Goal: Find contact information: Find contact information

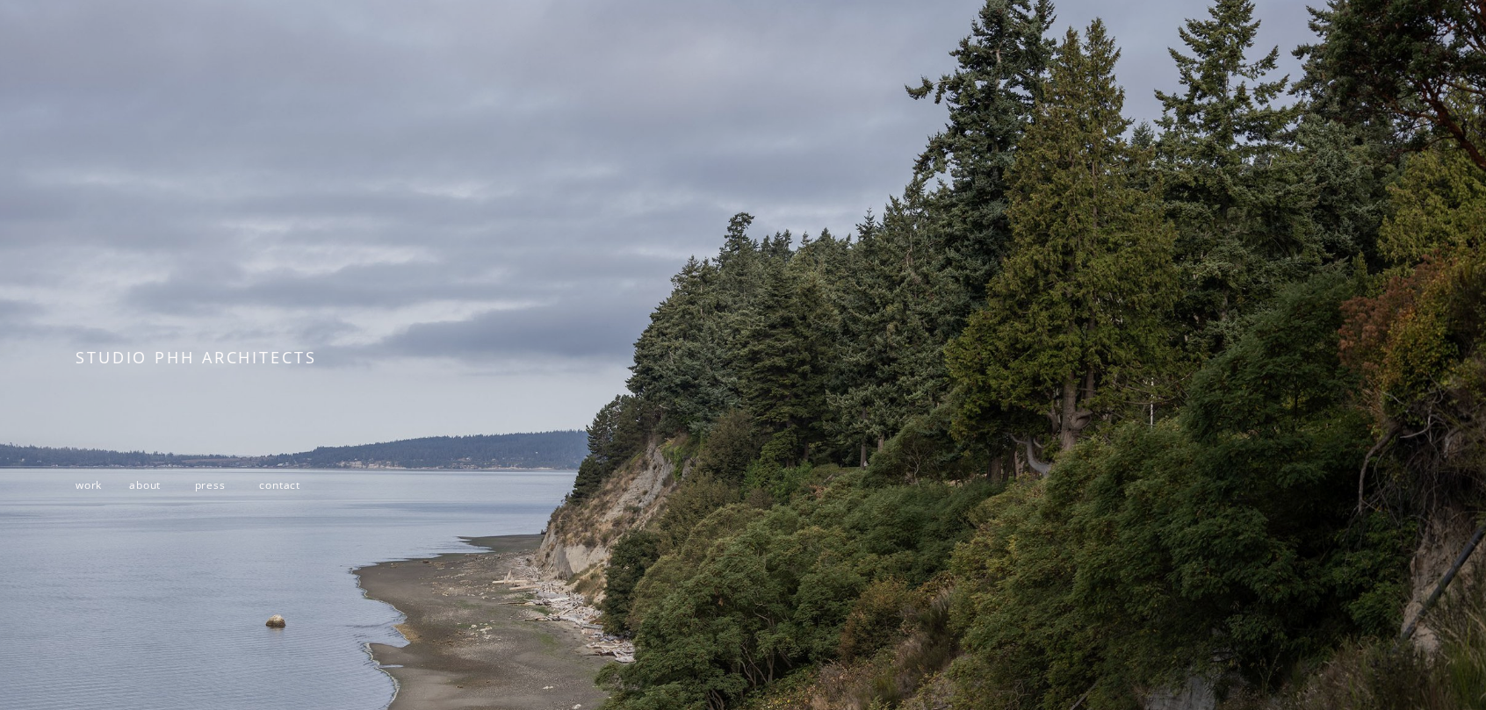
scroll to position [331, 0]
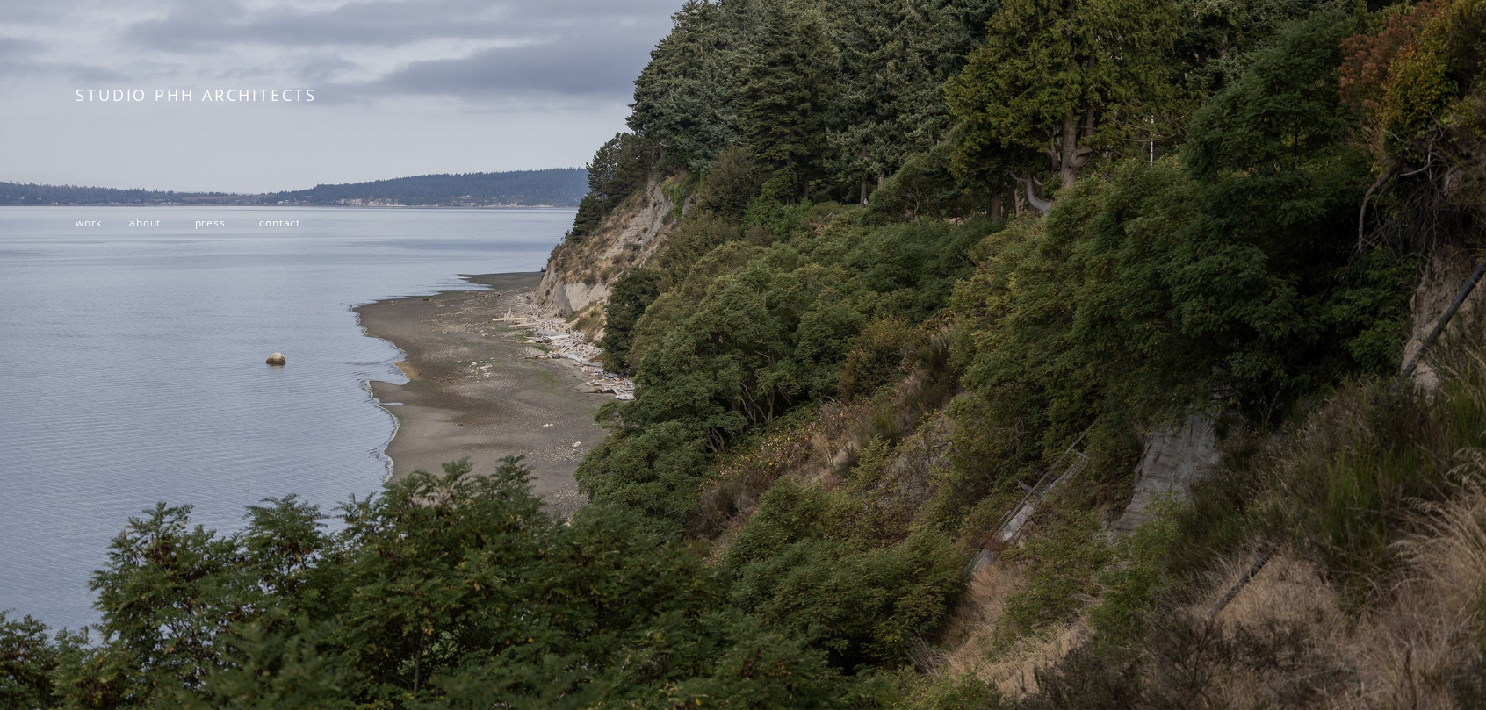
click at [77, 219] on span "work" at bounding box center [89, 222] width 26 height 15
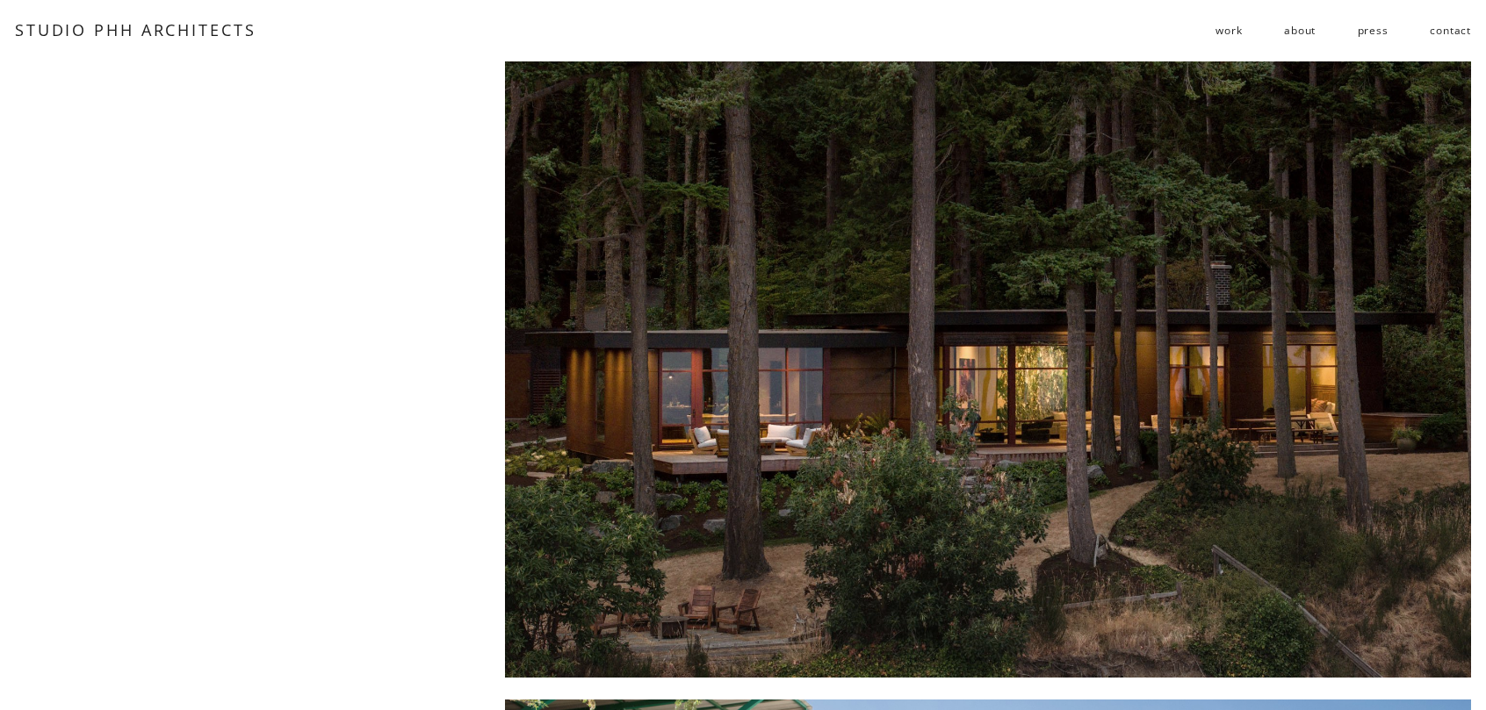
click at [1455, 28] on link "contact" at bounding box center [1449, 31] width 41 height 28
